Goal: Information Seeking & Learning: Learn about a topic

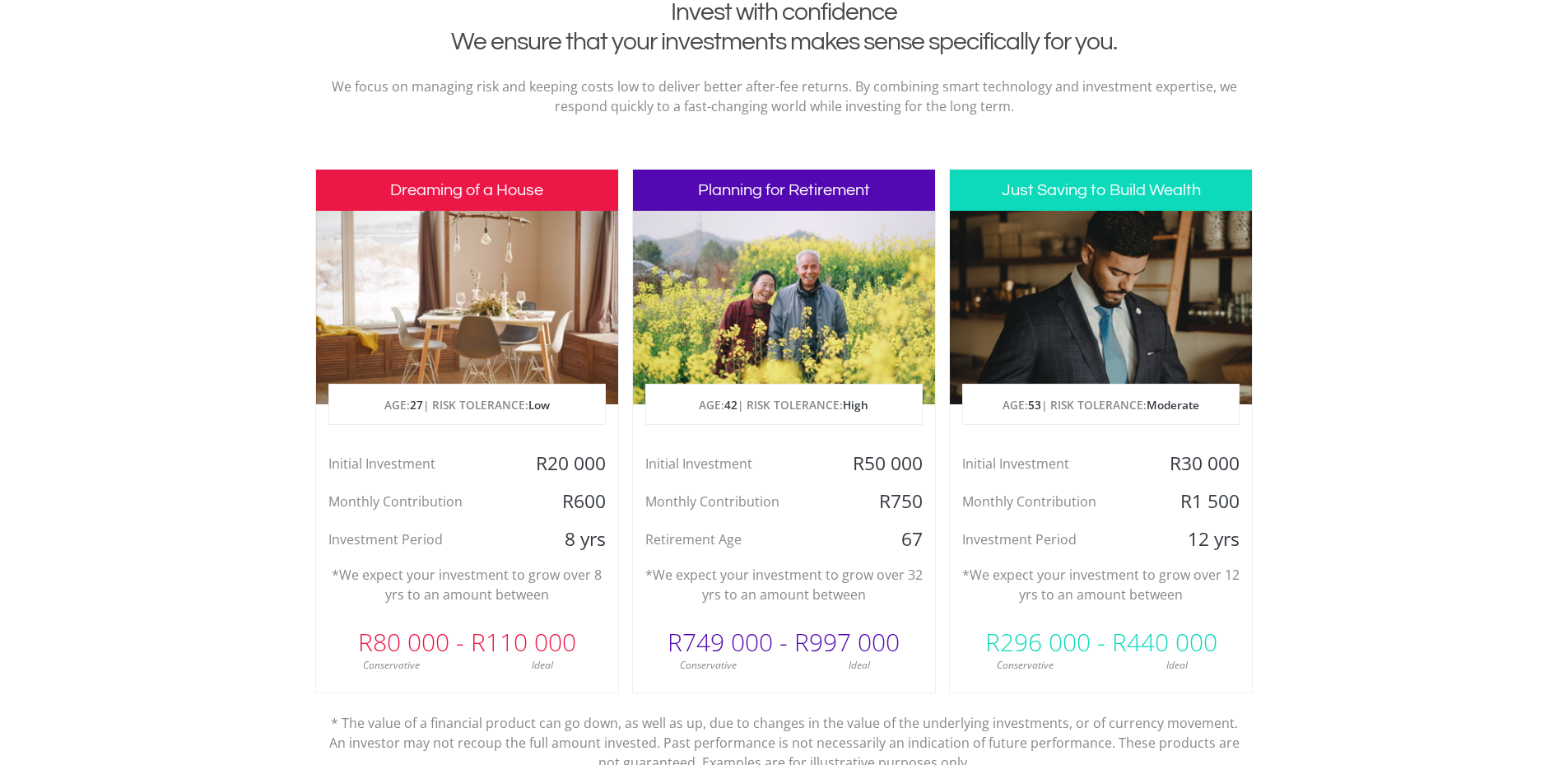
scroll to position [741, 0]
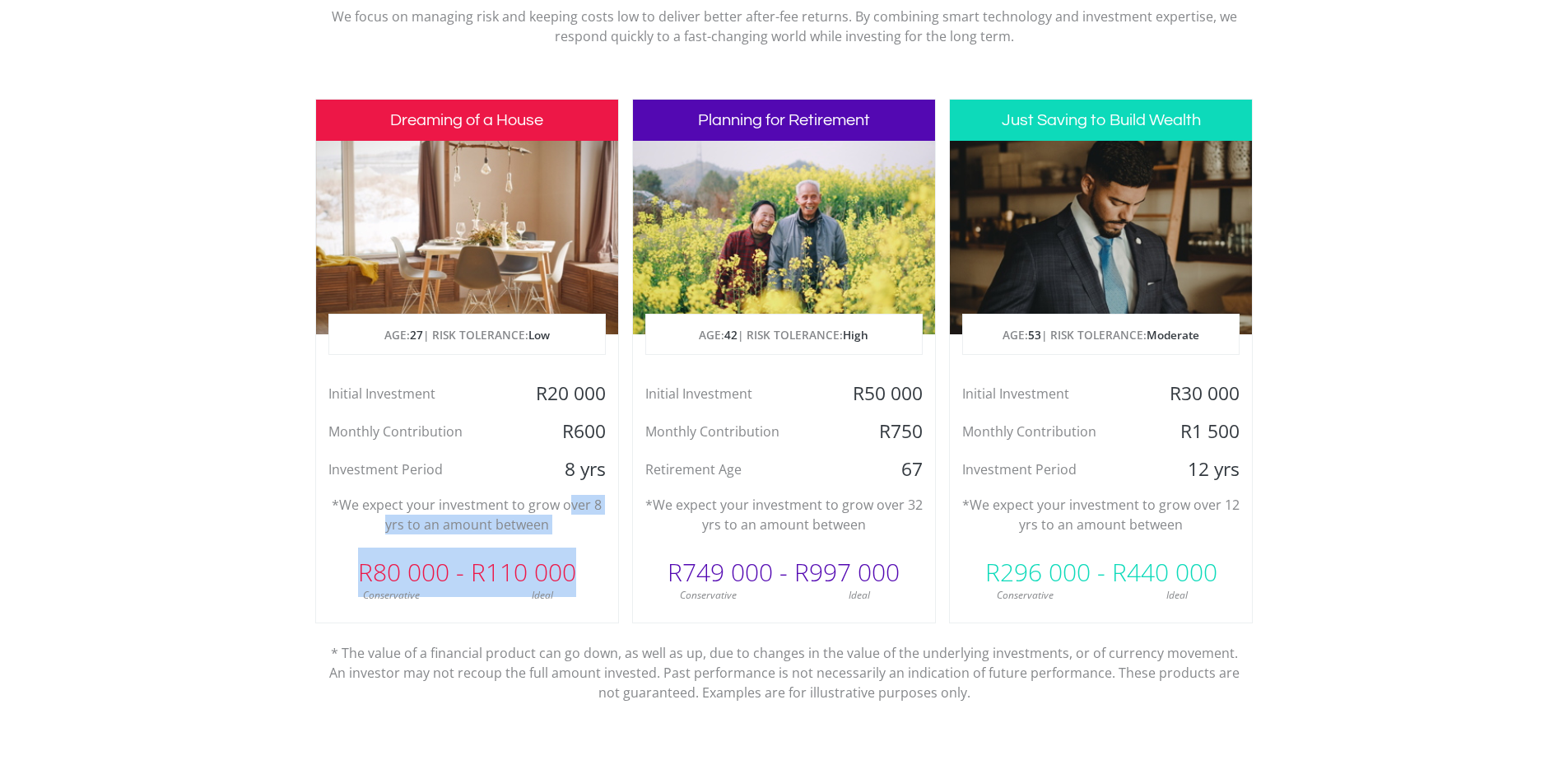
drag, startPoint x: 572, startPoint y: 505, endPoint x: 582, endPoint y: 542, distance: 38.3
click at [582, 542] on div "Dreaming of a House AGE: [DEMOGRAPHIC_DATA] | RISK TOLERANCE: Low Initial Inves…" at bounding box center [467, 361] width 304 height 525
click at [593, 557] on div "R80 000 - R110 000" at bounding box center [467, 572] width 302 height 49
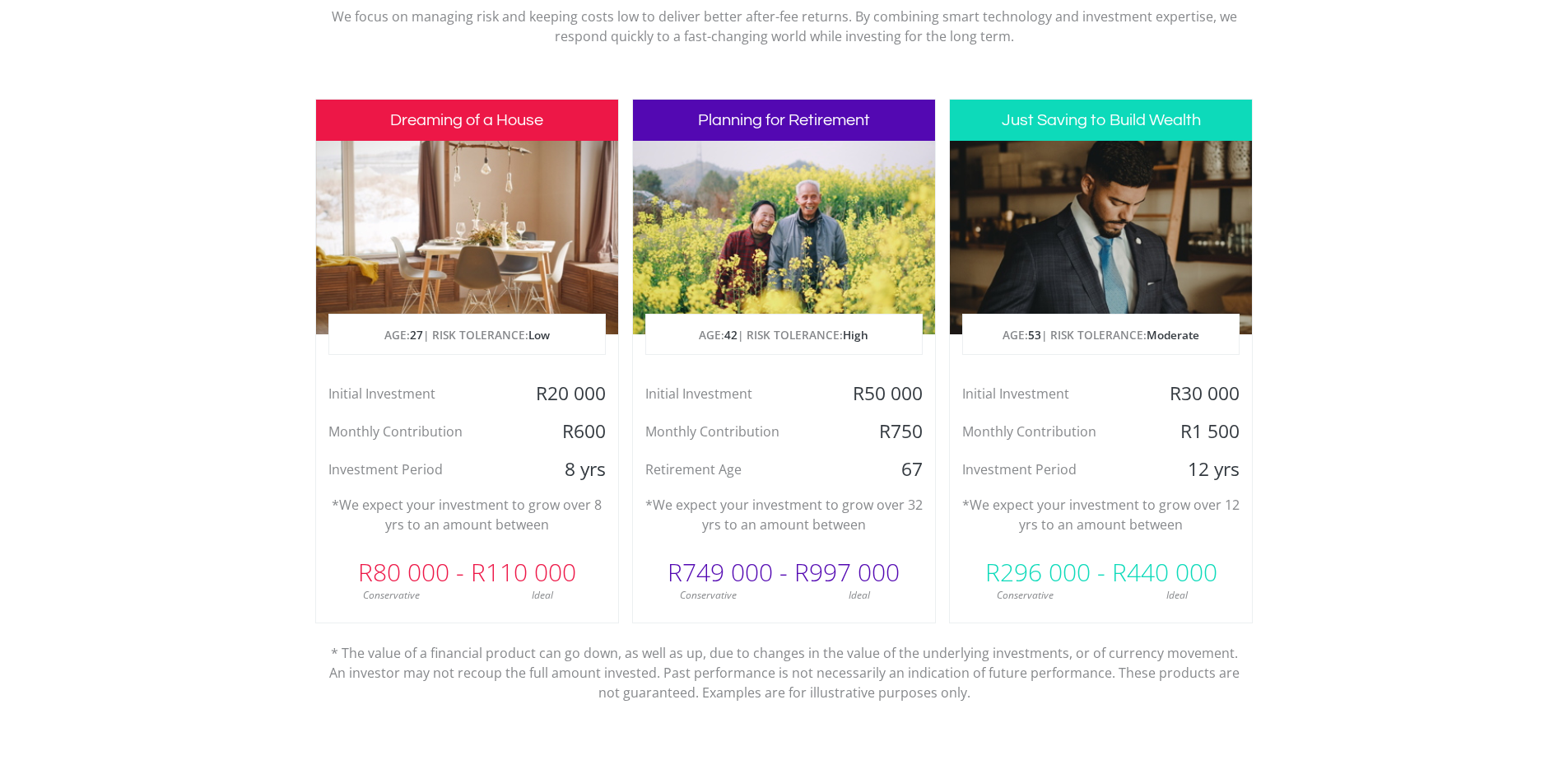
click at [747, 570] on div "R749 000 - R997 000" at bounding box center [784, 572] width 302 height 49
drag, startPoint x: 1007, startPoint y: 501, endPoint x: 1116, endPoint y: 520, distance: 110.6
click at [1116, 520] on p "*We expect your investment to grow over 12 yrs to an amount between" at bounding box center [1101, 514] width 277 height 40
click at [1072, 513] on p "*We expect your investment to grow over 12 yrs to an amount between" at bounding box center [1101, 514] width 277 height 40
drag, startPoint x: 1049, startPoint y: 512, endPoint x: 1114, endPoint y: 512, distance: 65.0
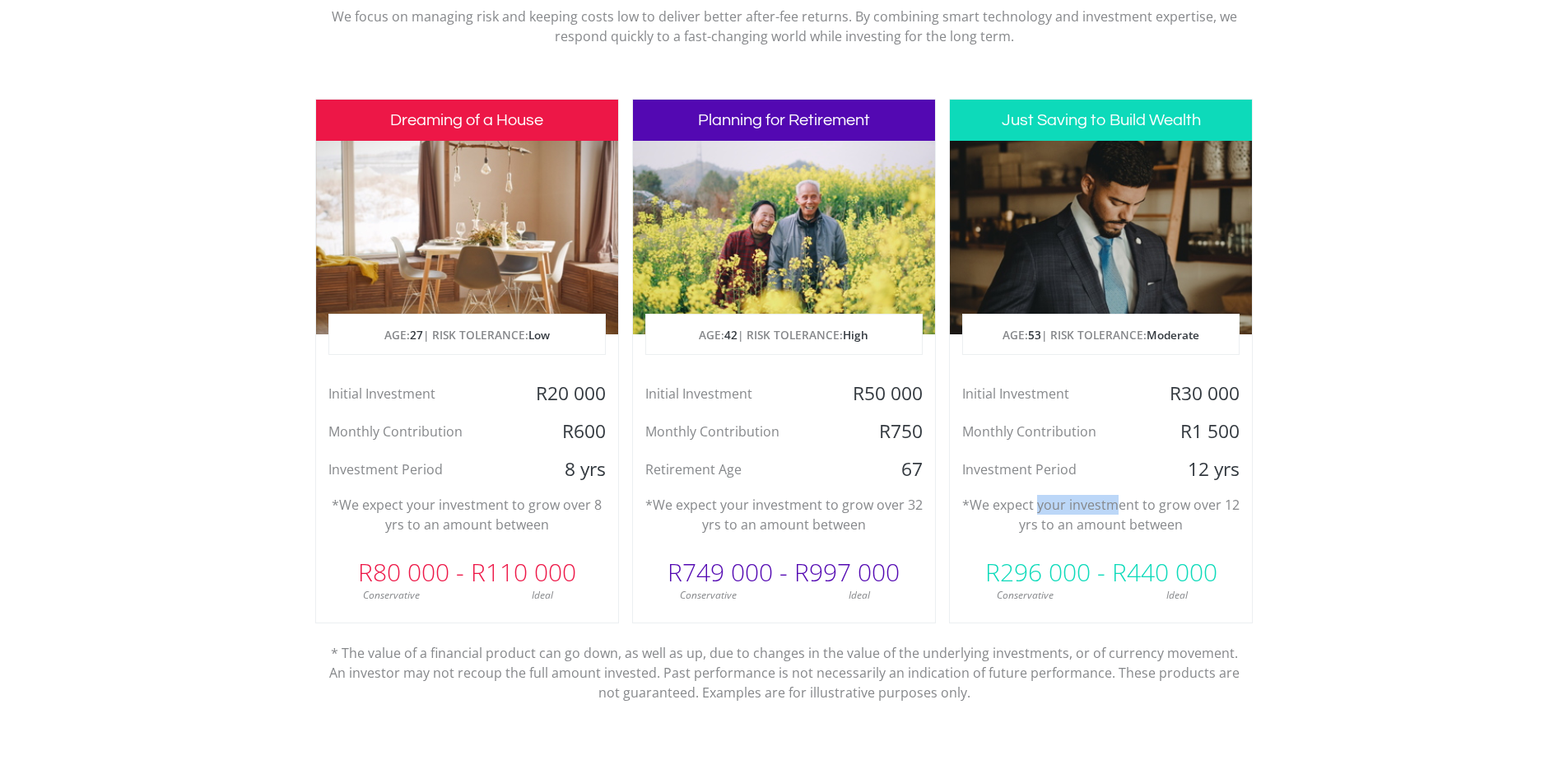
click at [1114, 512] on p "*We expect your investment to grow over 12 yrs to an amount between" at bounding box center [1101, 514] width 277 height 40
click at [1098, 513] on p "*We expect your investment to grow over 12 yrs to an amount between" at bounding box center [1101, 514] width 277 height 40
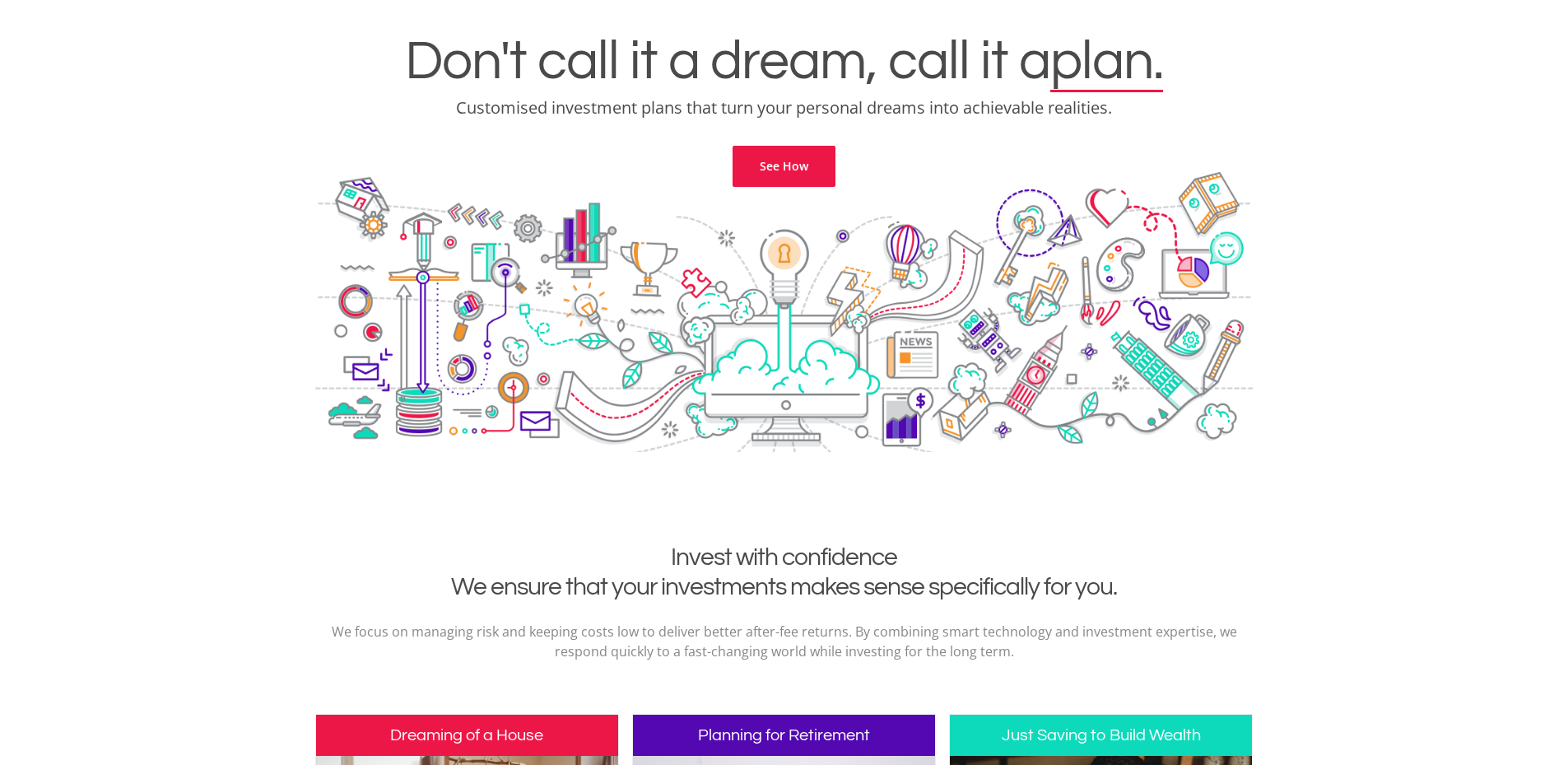
scroll to position [0, 0]
